Goal: Navigation & Orientation: Find specific page/section

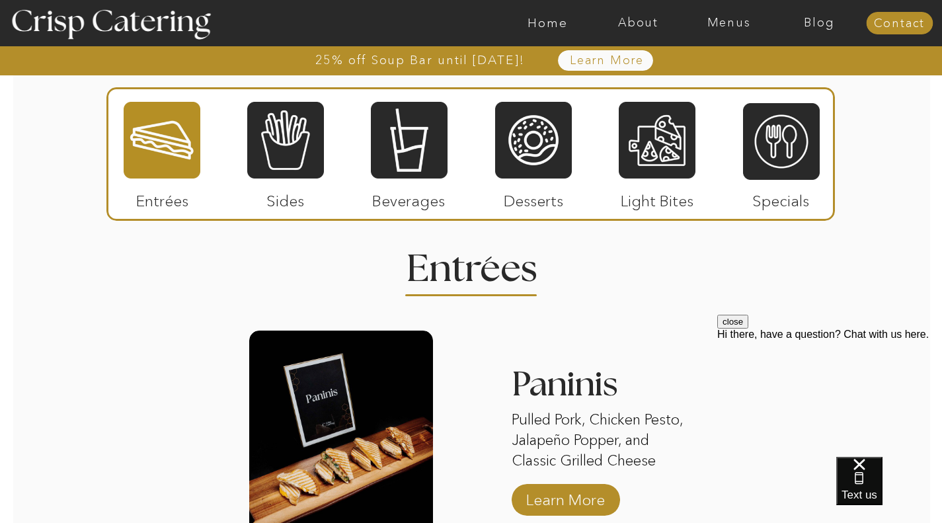
scroll to position [1190, 0]
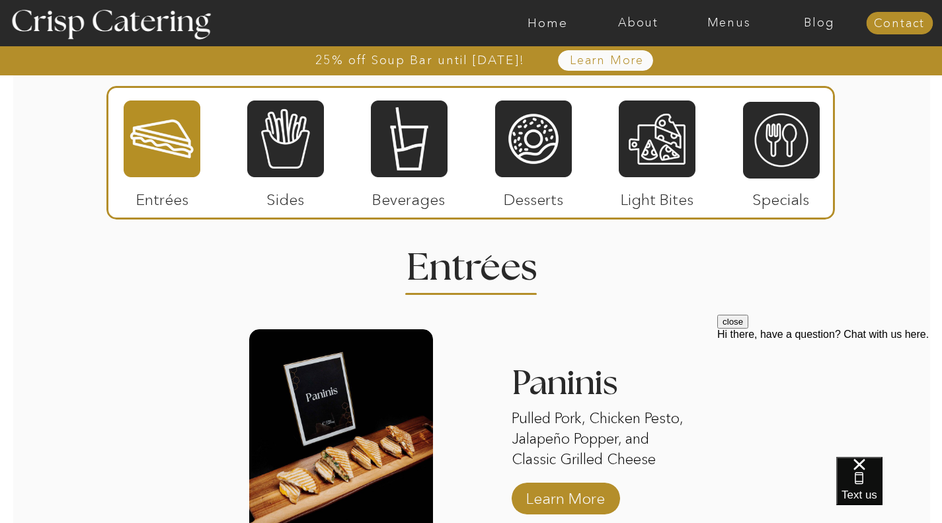
click at [313, 159] on div at bounding box center [285, 138] width 77 height 79
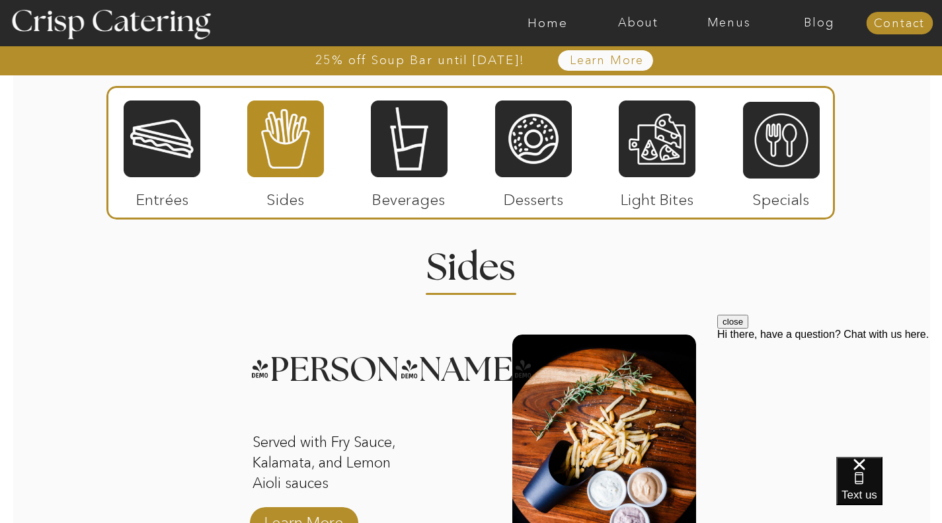
click at [392, 159] on div at bounding box center [409, 138] width 77 height 79
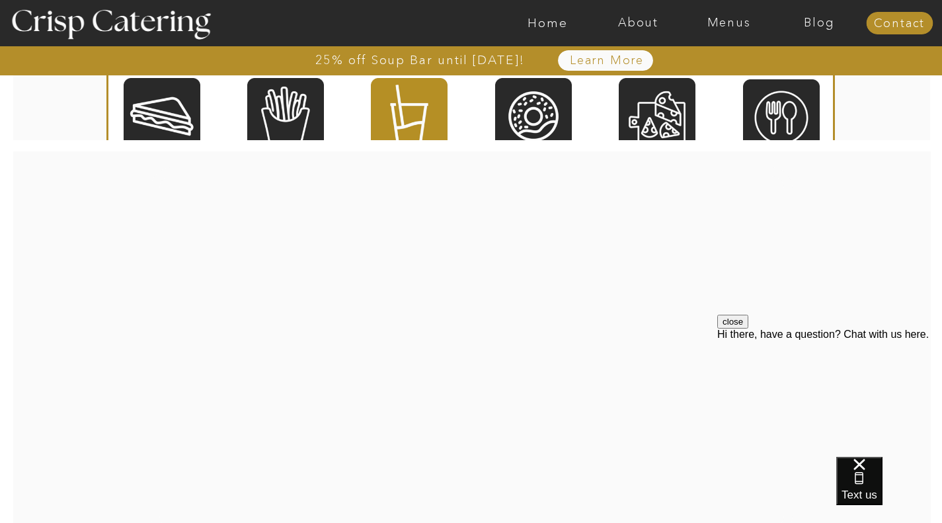
scroll to position [1521, 0]
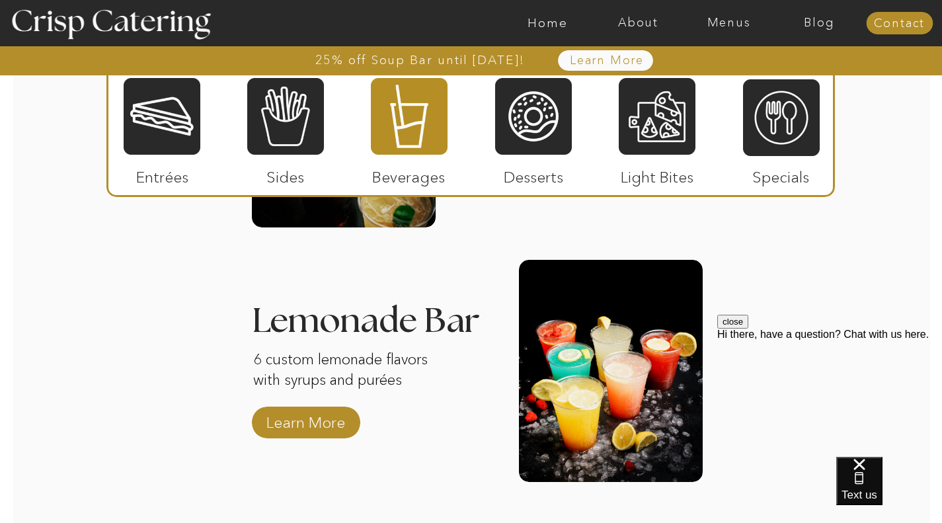
click at [542, 139] on div at bounding box center [533, 116] width 77 height 79
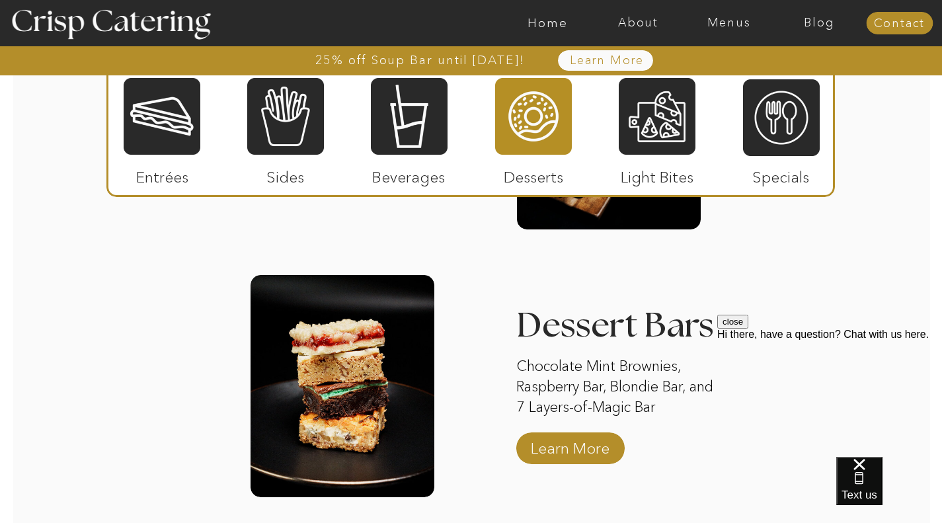
scroll to position [1785, 0]
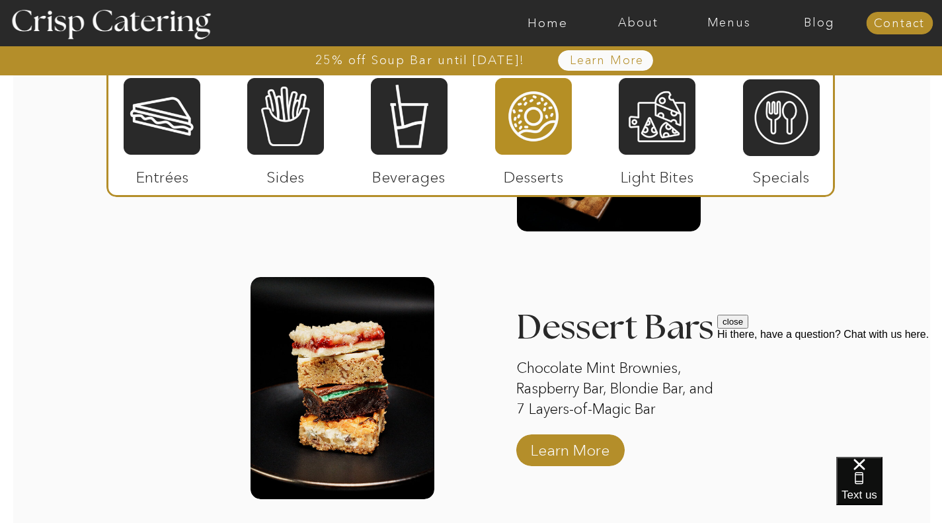
click at [634, 114] on div at bounding box center [657, 116] width 77 height 79
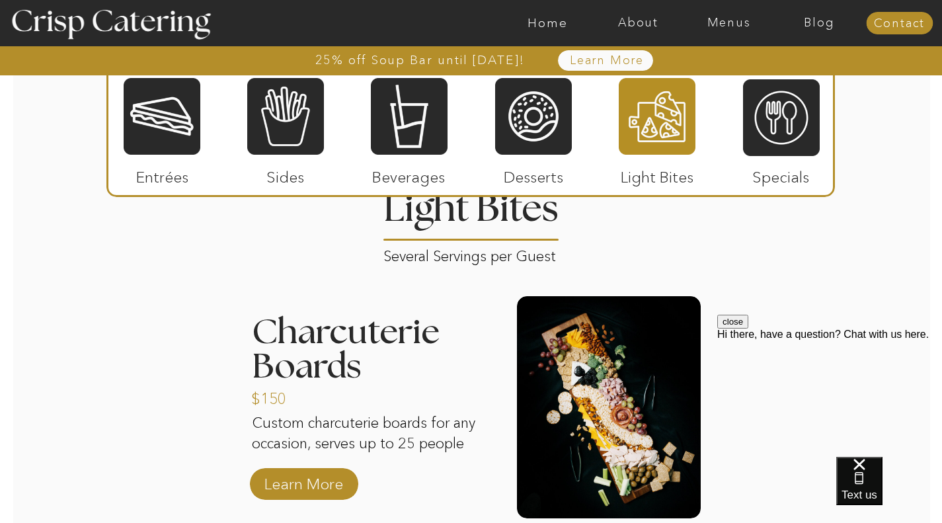
scroll to position [1256, 0]
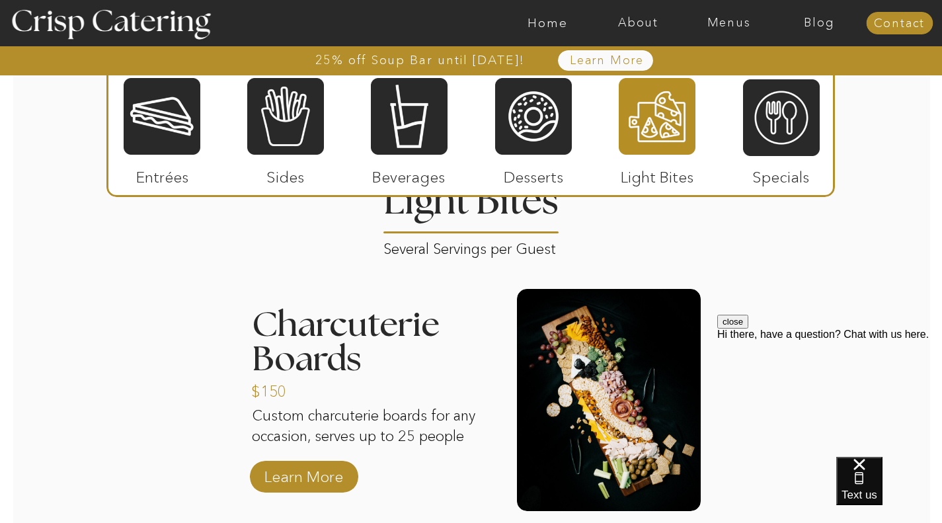
click at [743, 129] on div at bounding box center [781, 117] width 77 height 79
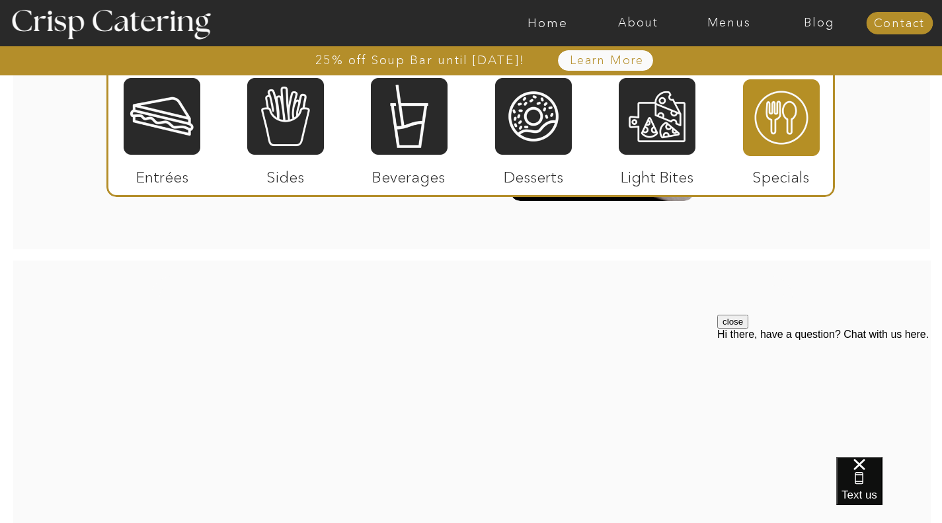
scroll to position [1653, 0]
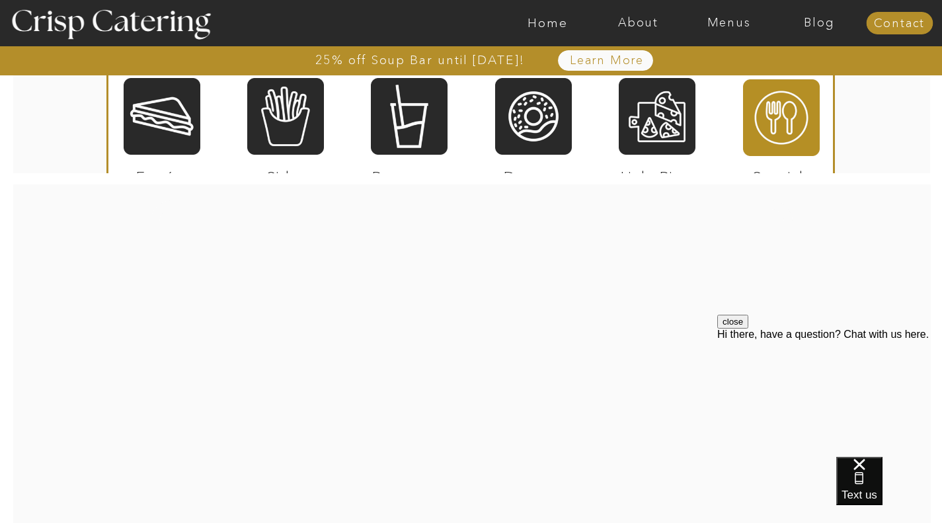
click at [192, 119] on div at bounding box center [162, 116] width 77 height 79
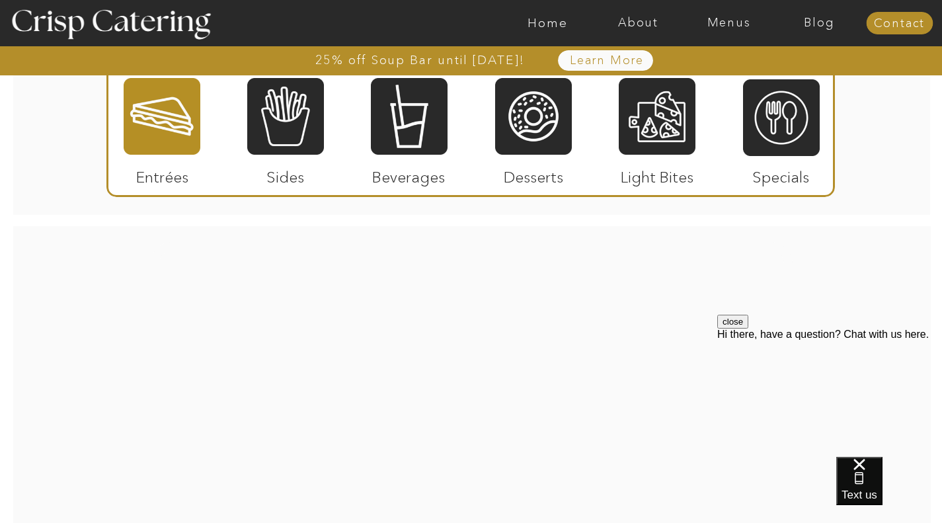
scroll to position [2182, 0]
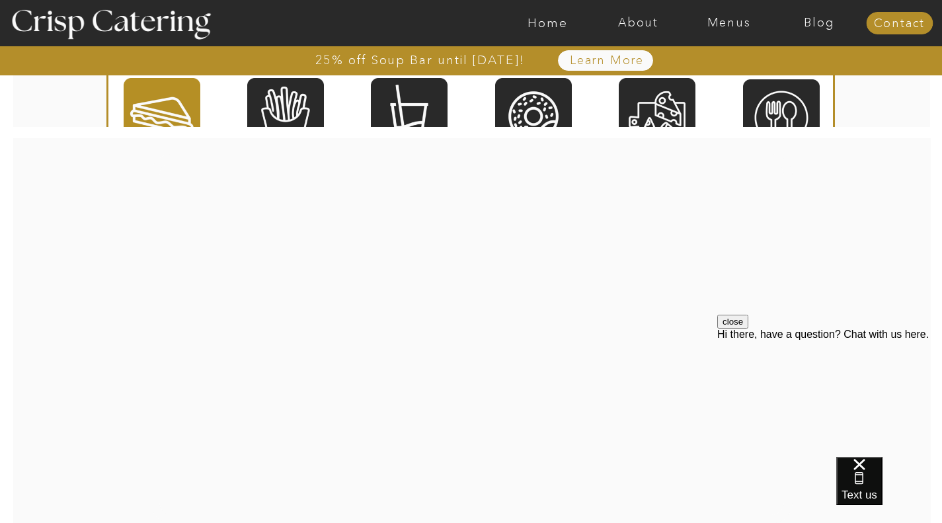
click at [487, 302] on div at bounding box center [472, 339] width 642 height 370
click at [541, 22] on nav "Home" at bounding box center [548, 23] width 91 height 13
click at [651, 25] on nav "About" at bounding box center [638, 23] width 91 height 13
